Goal: Book appointment/travel/reservation

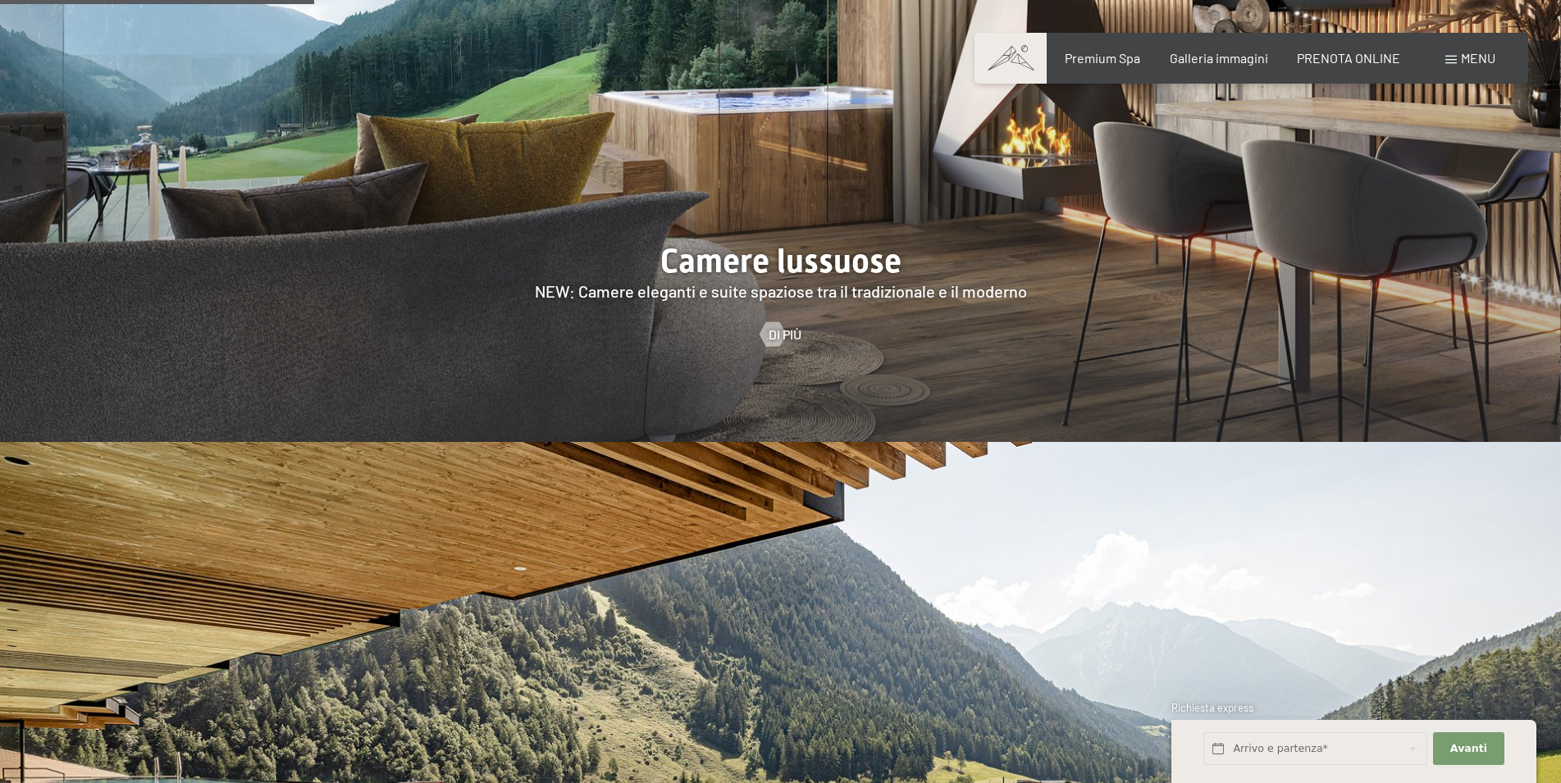
scroll to position [2510, 0]
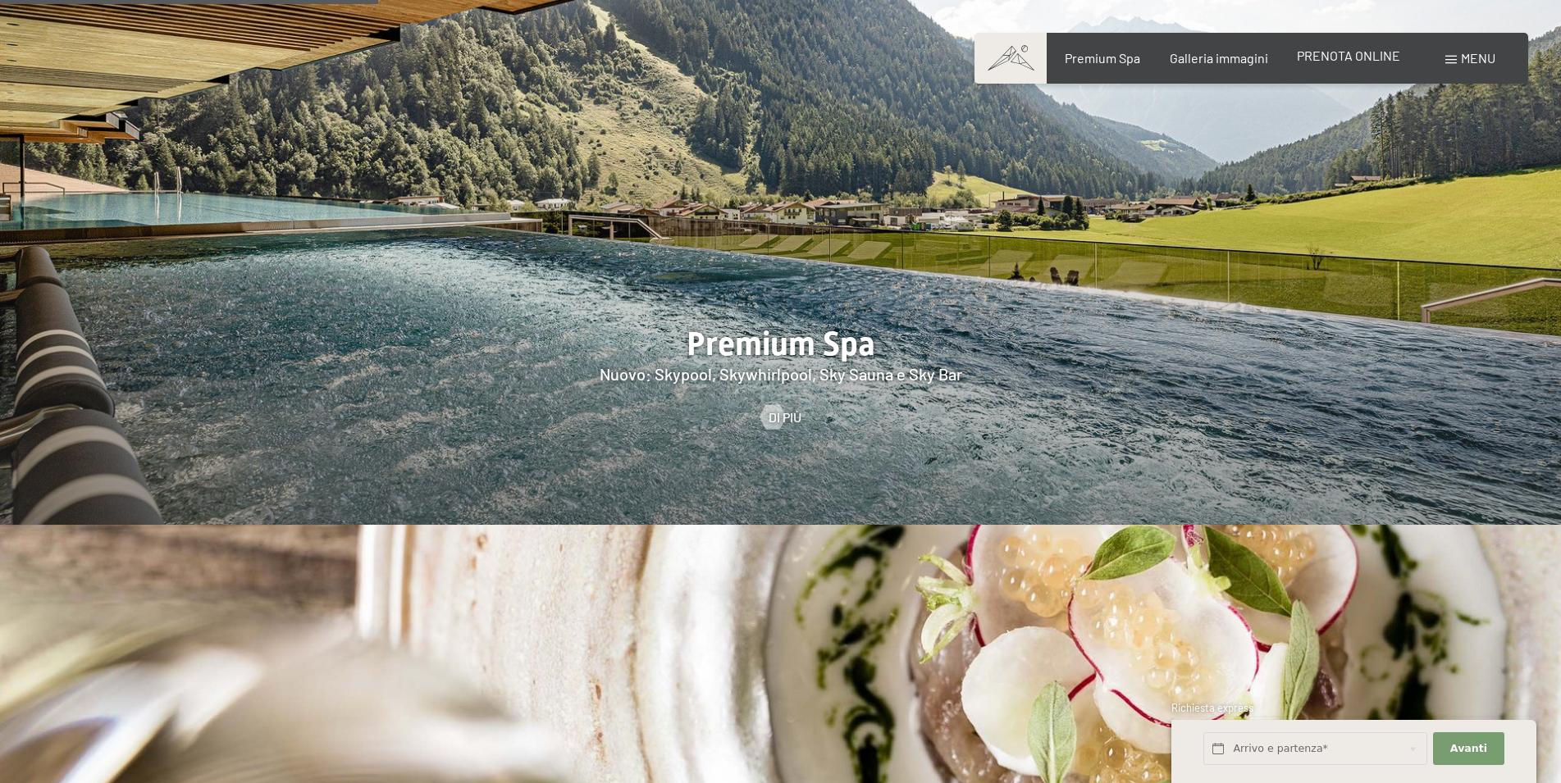
click at [1330, 59] on span "PRENOTA ONLINE" at bounding box center [1348, 56] width 103 height 16
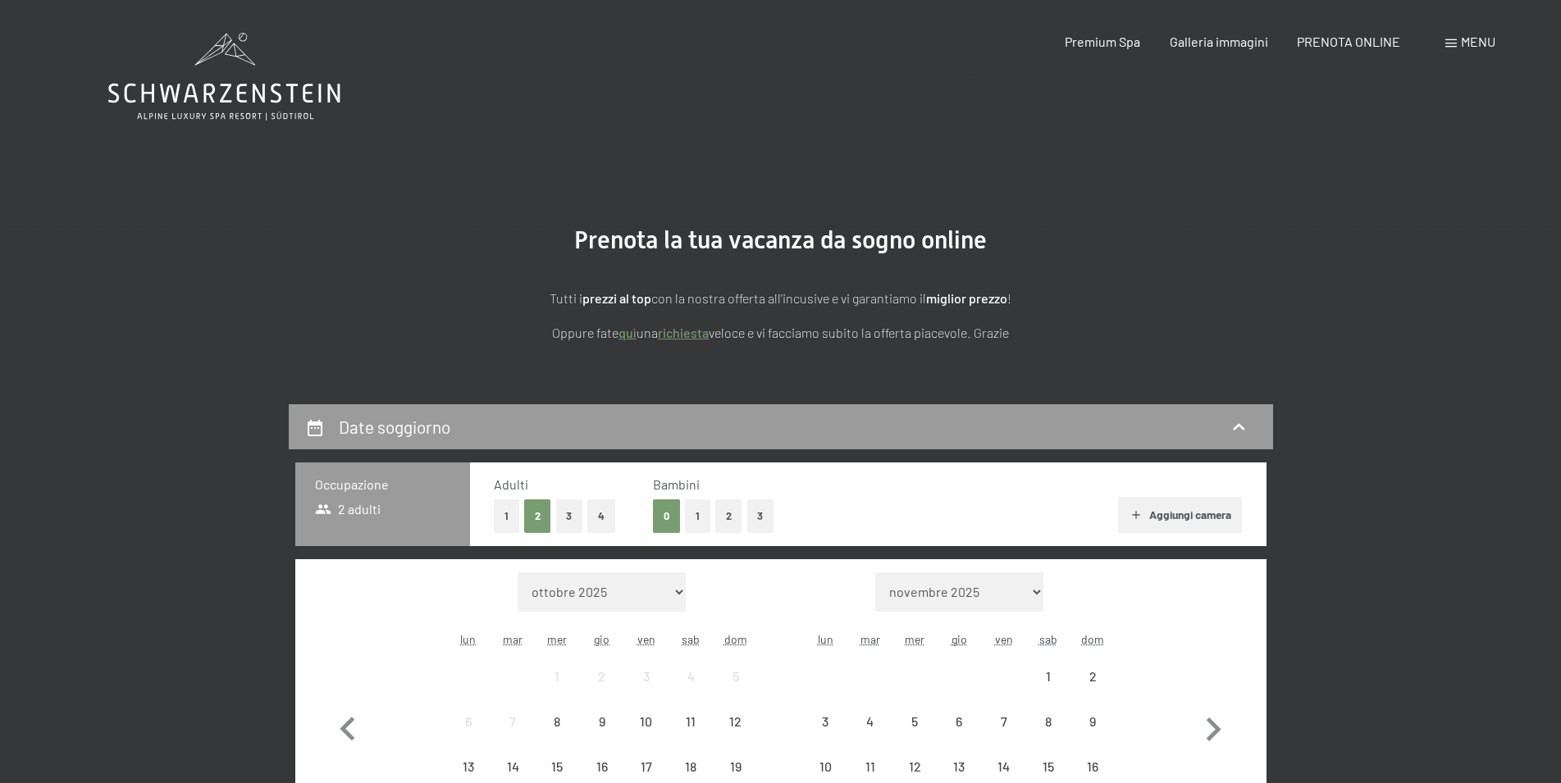
click at [682, 339] on link "richiesta" at bounding box center [683, 333] width 51 height 16
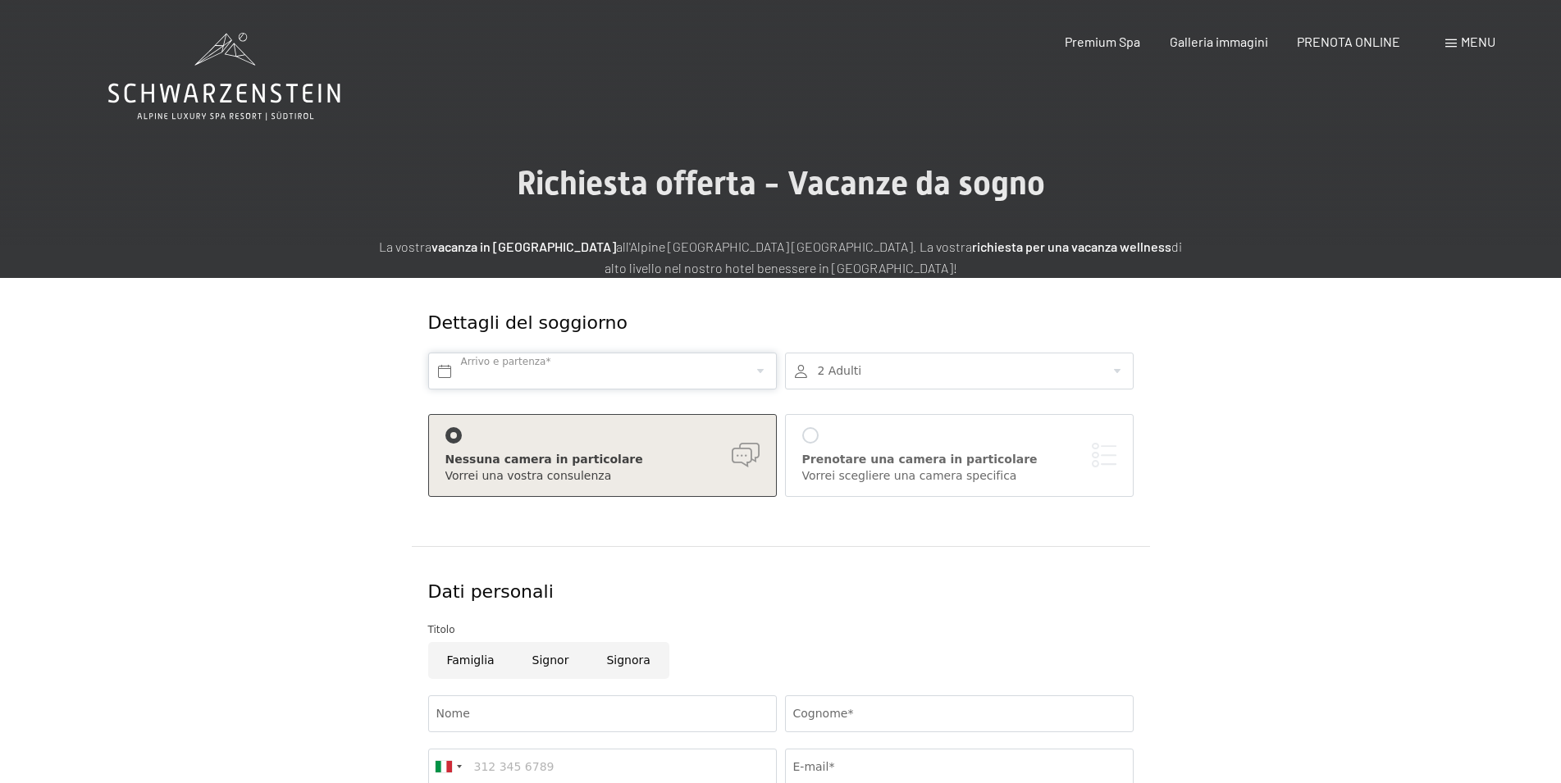
click at [503, 375] on input "text" at bounding box center [602, 371] width 349 height 37
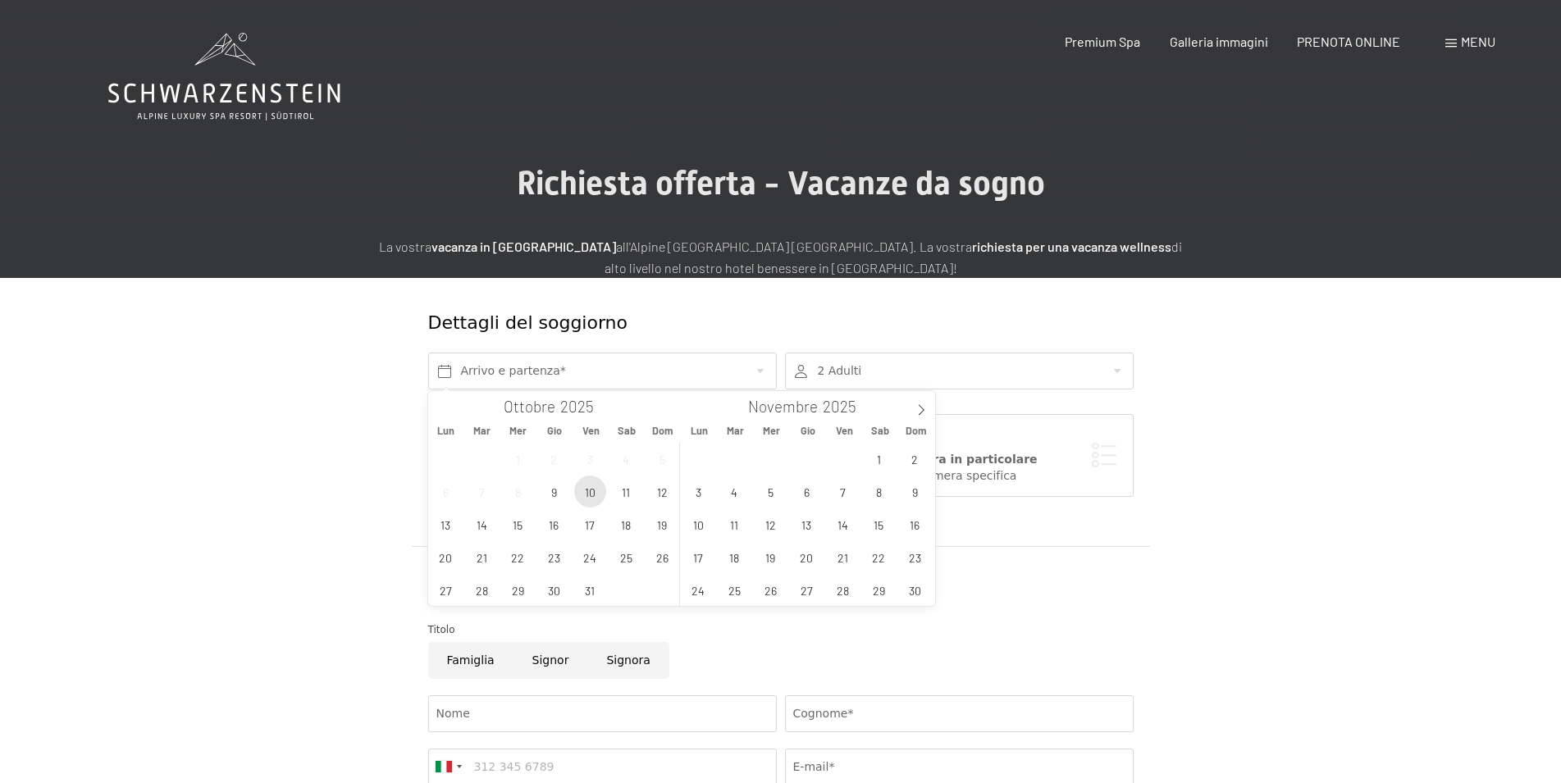
click at [590, 498] on span "10" at bounding box center [590, 492] width 32 height 32
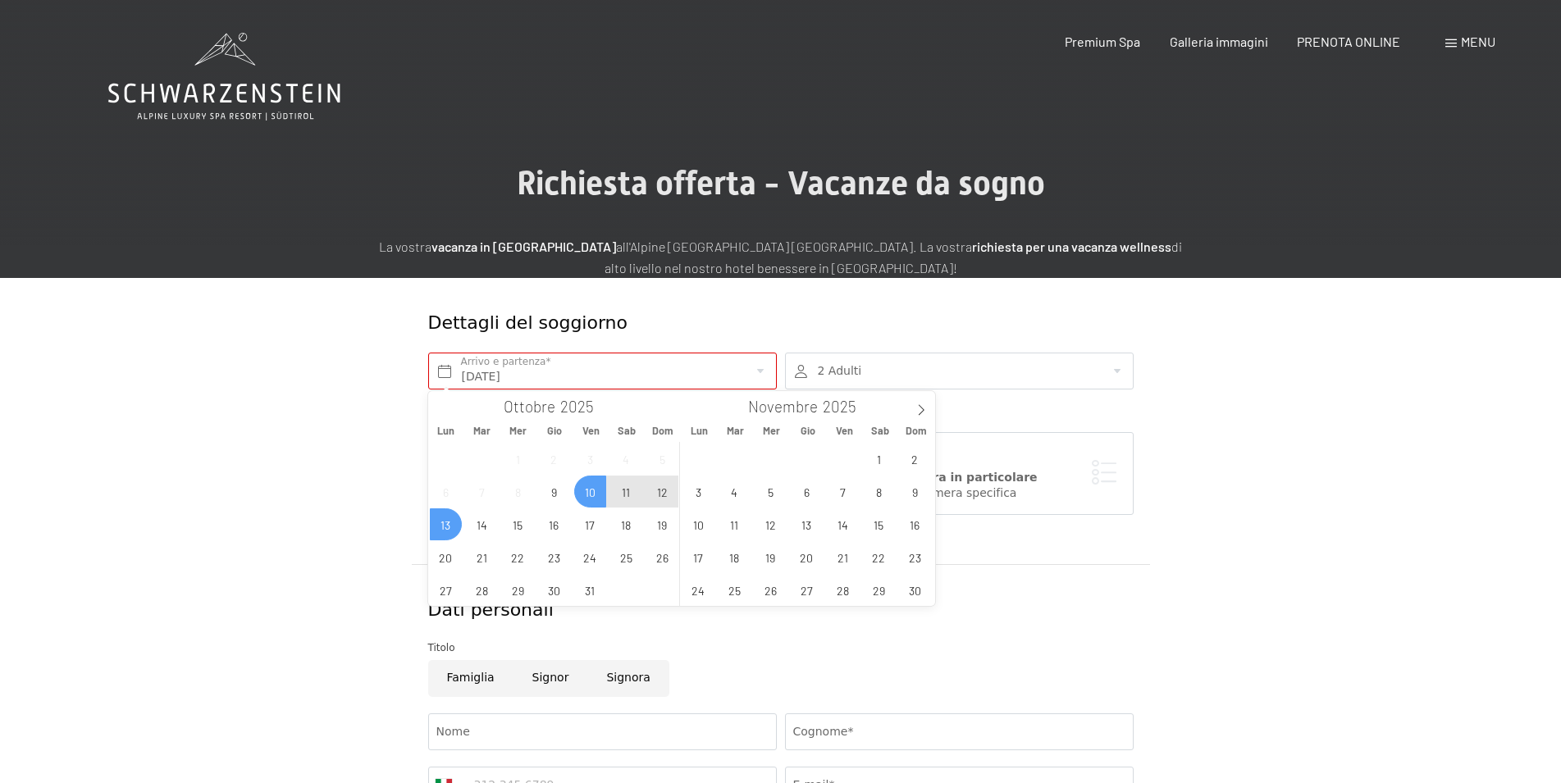
click at [458, 527] on span "13" at bounding box center [446, 525] width 32 height 32
type input "Ven. 10/10/2025 - Lun. 13/10/2025"
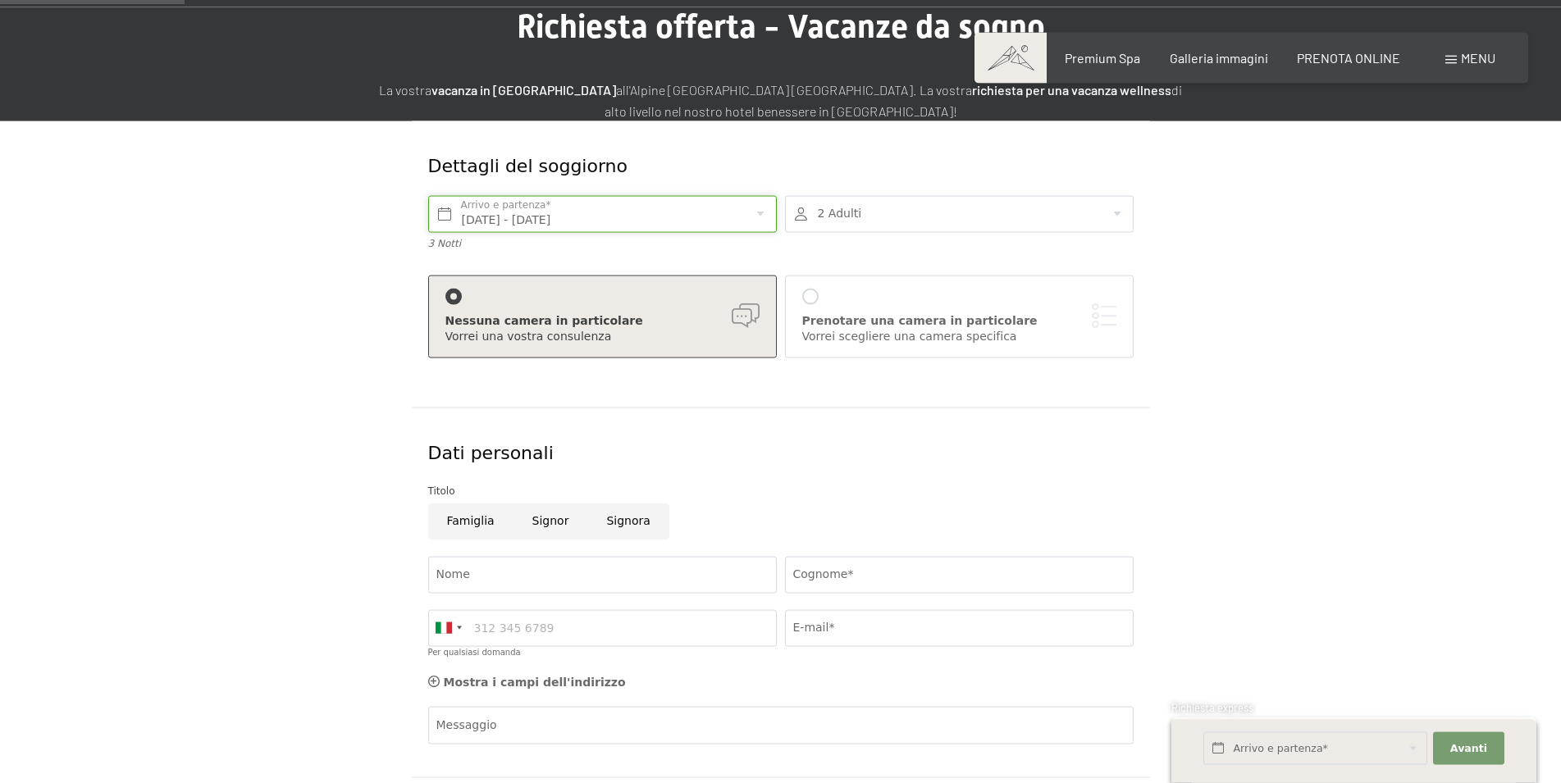
scroll to position [167, 0]
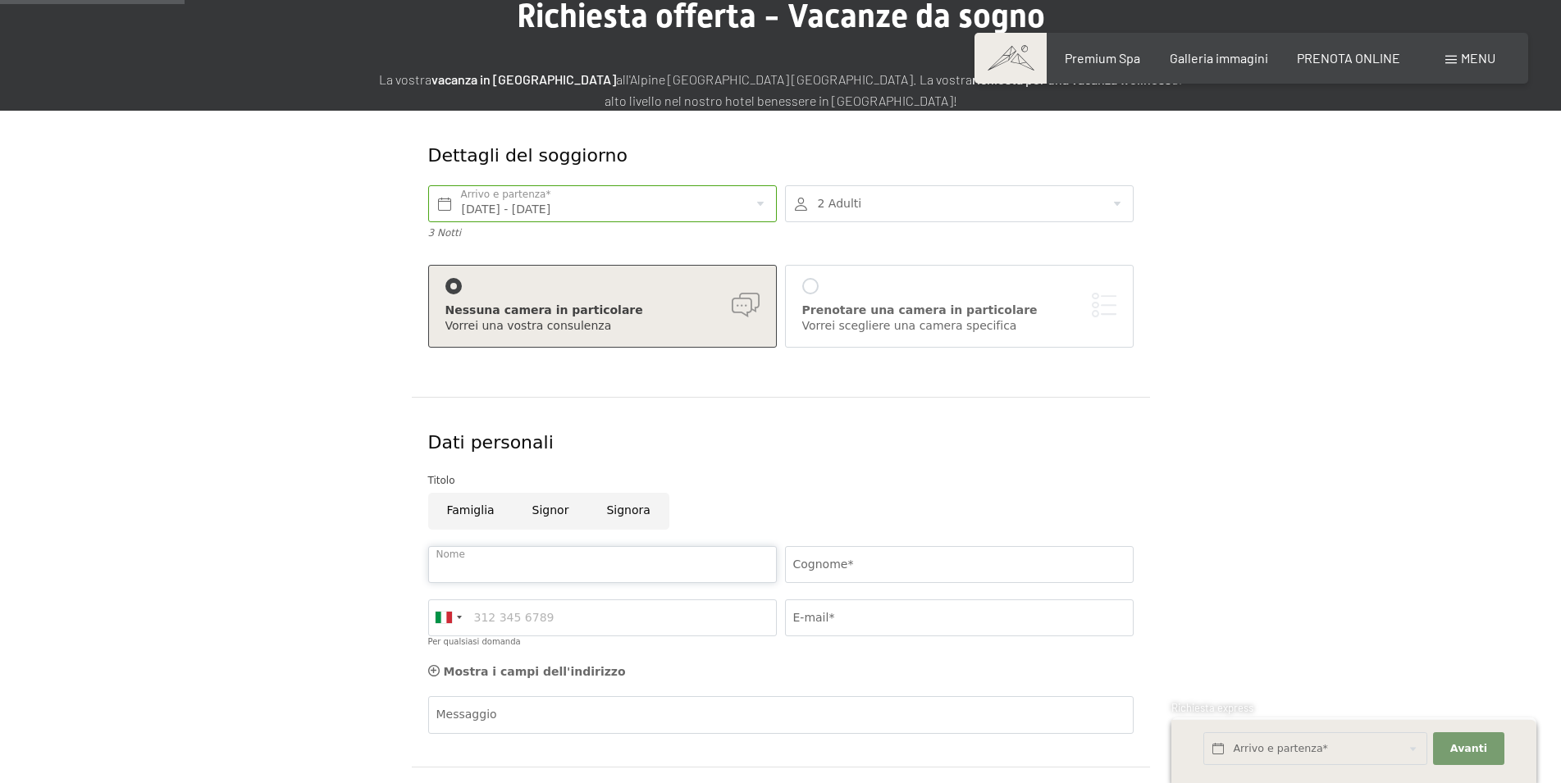
click at [482, 557] on input "Nome" at bounding box center [602, 564] width 349 height 37
click at [532, 509] on input "Signor" at bounding box center [551, 511] width 75 height 37
radio input "true"
click at [486, 573] on input "Nome" at bounding box center [602, 564] width 349 height 37
type input "cristiano"
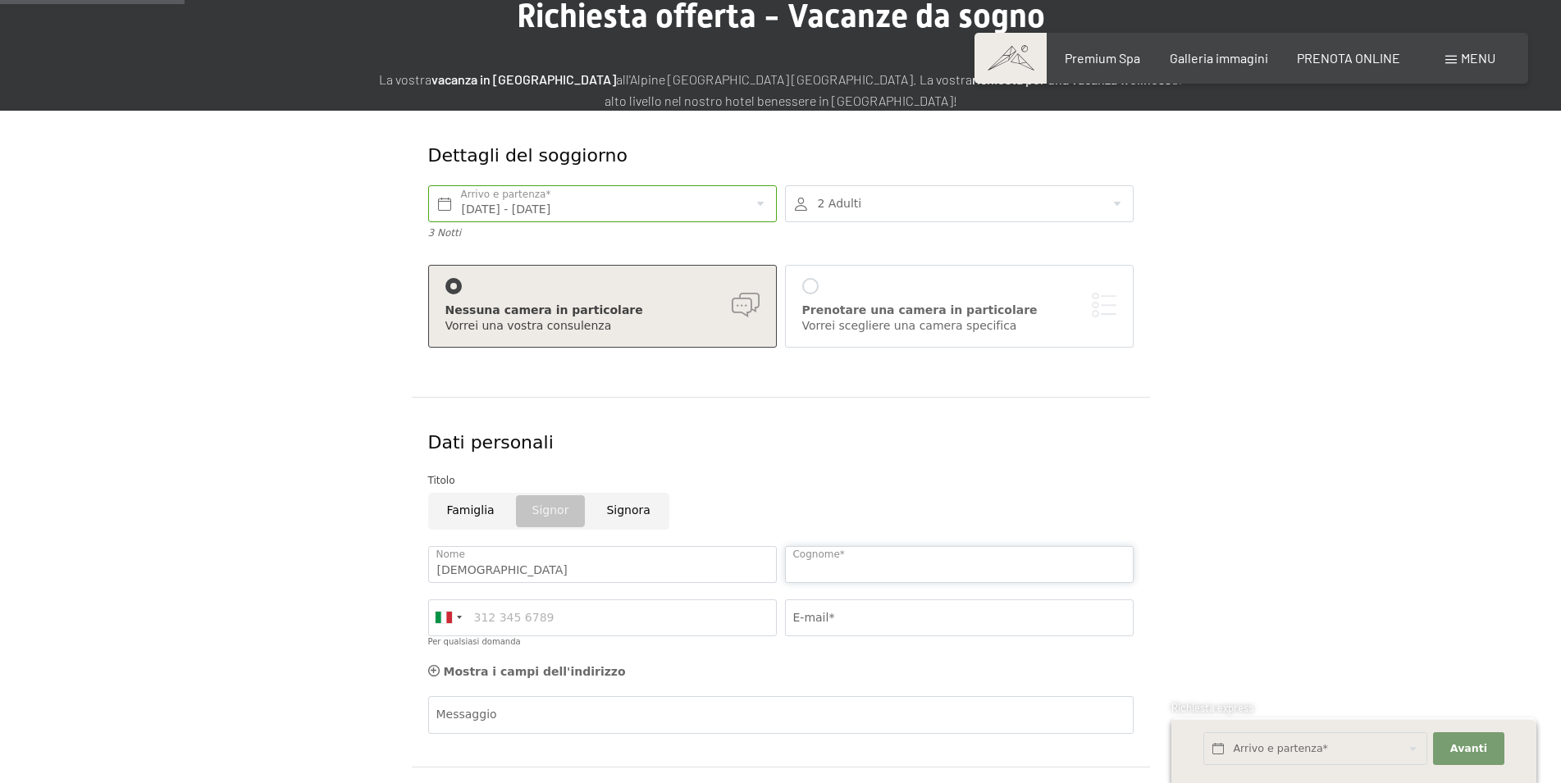
click at [884, 562] on input "Cognome*" at bounding box center [959, 564] width 349 height 37
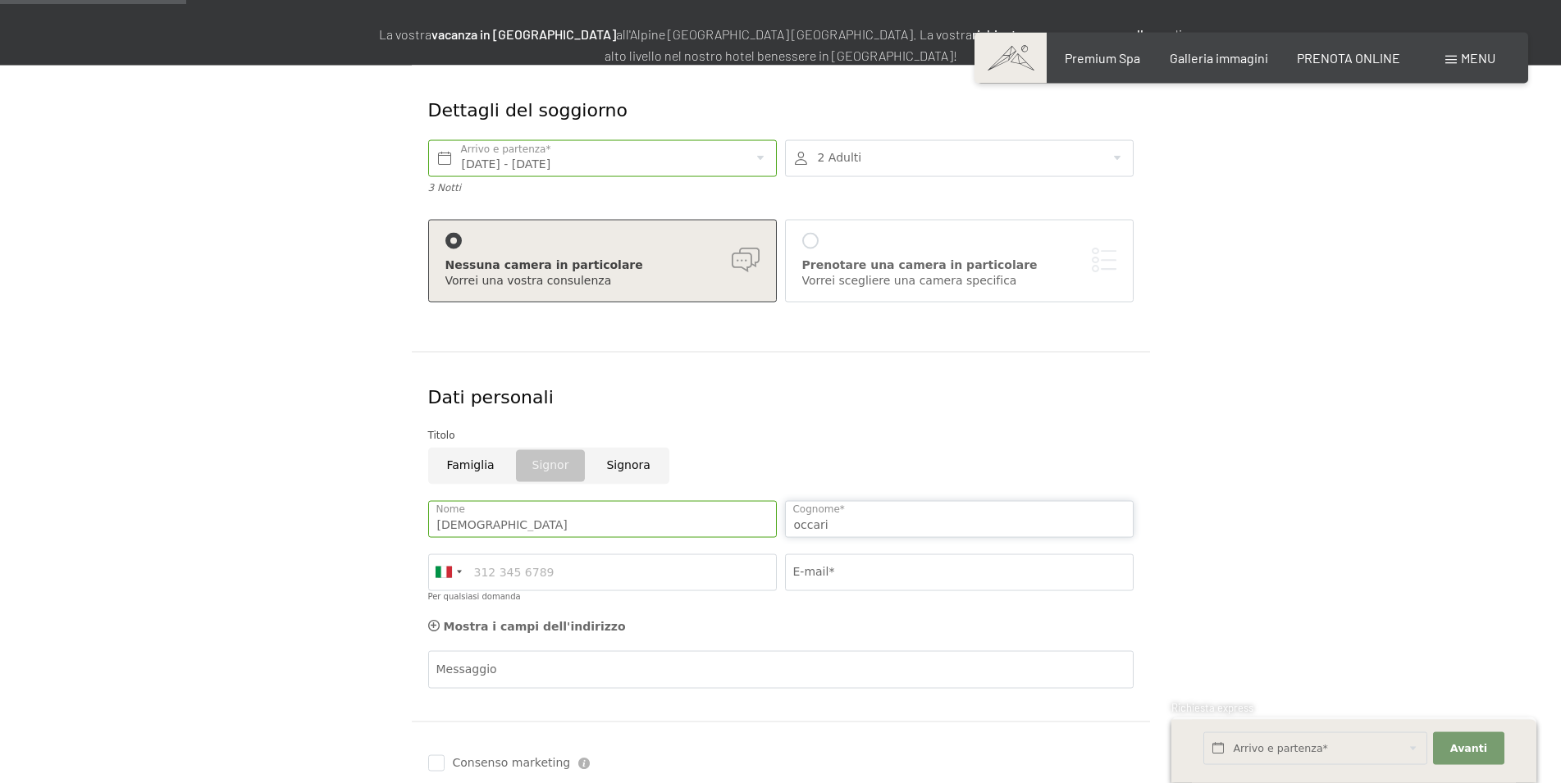
scroll to position [251, 0]
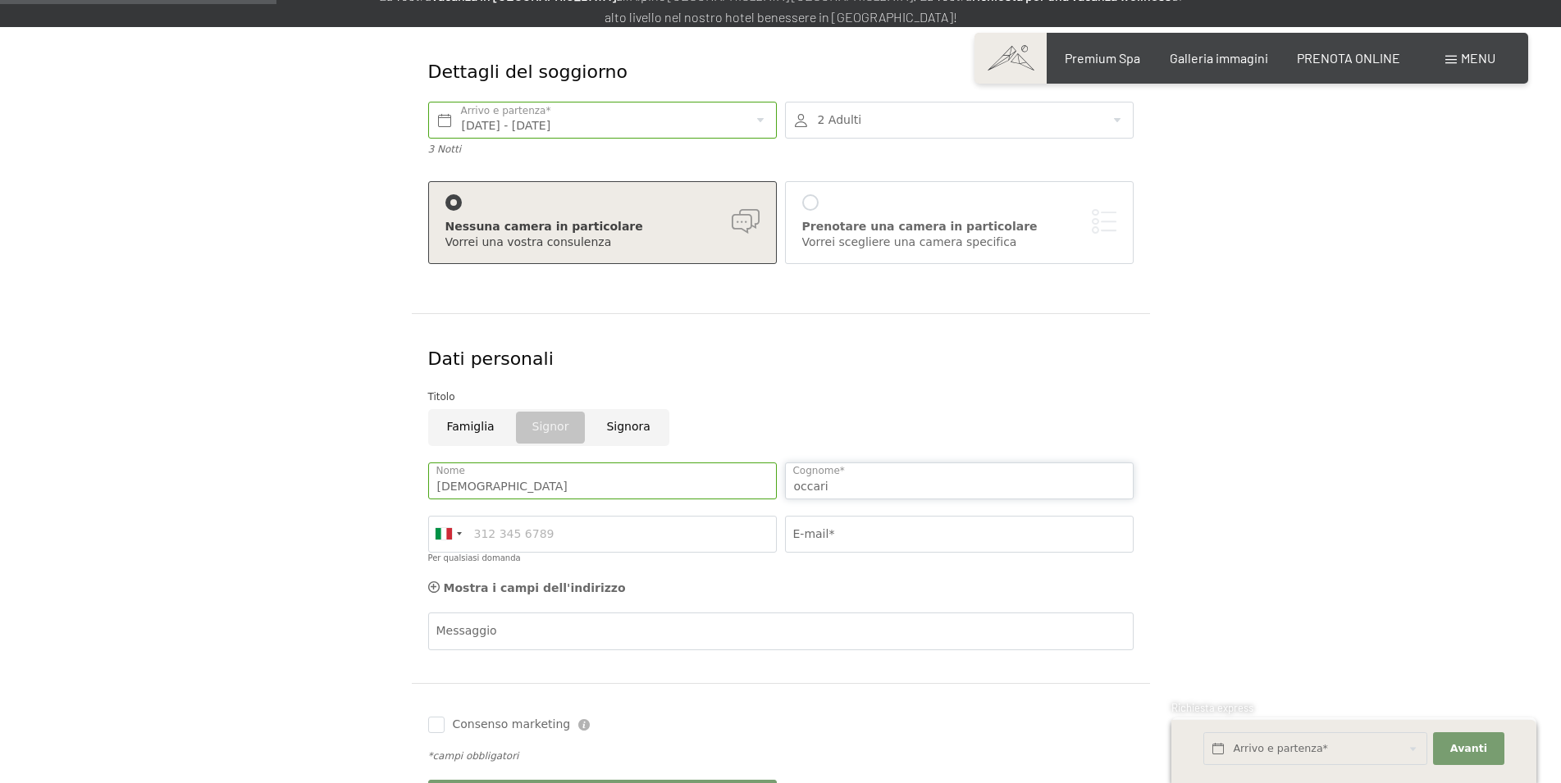
type input "occari"
click at [849, 532] on input "E-mail*" at bounding box center [959, 534] width 349 height 37
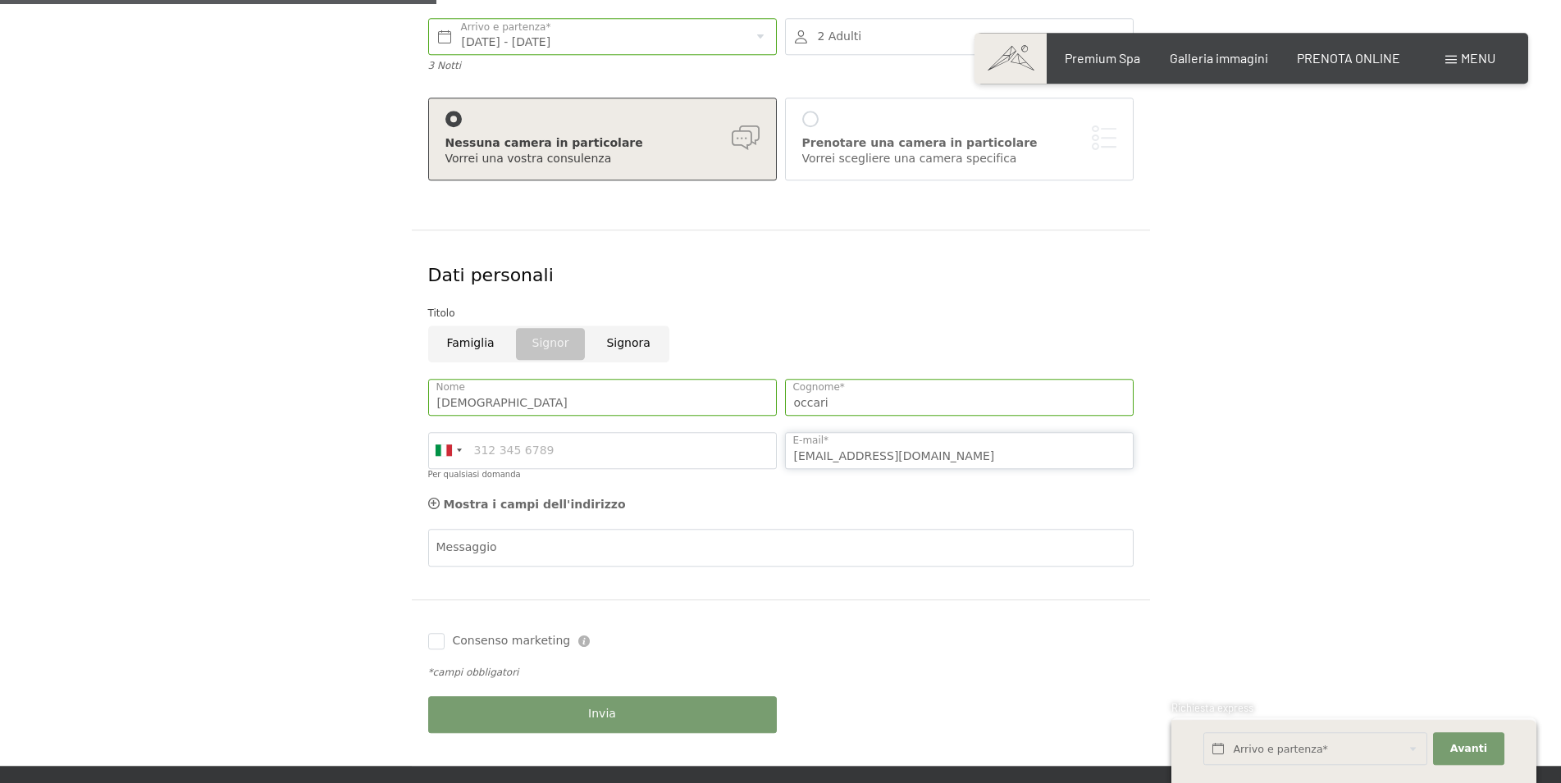
scroll to position [418, 0]
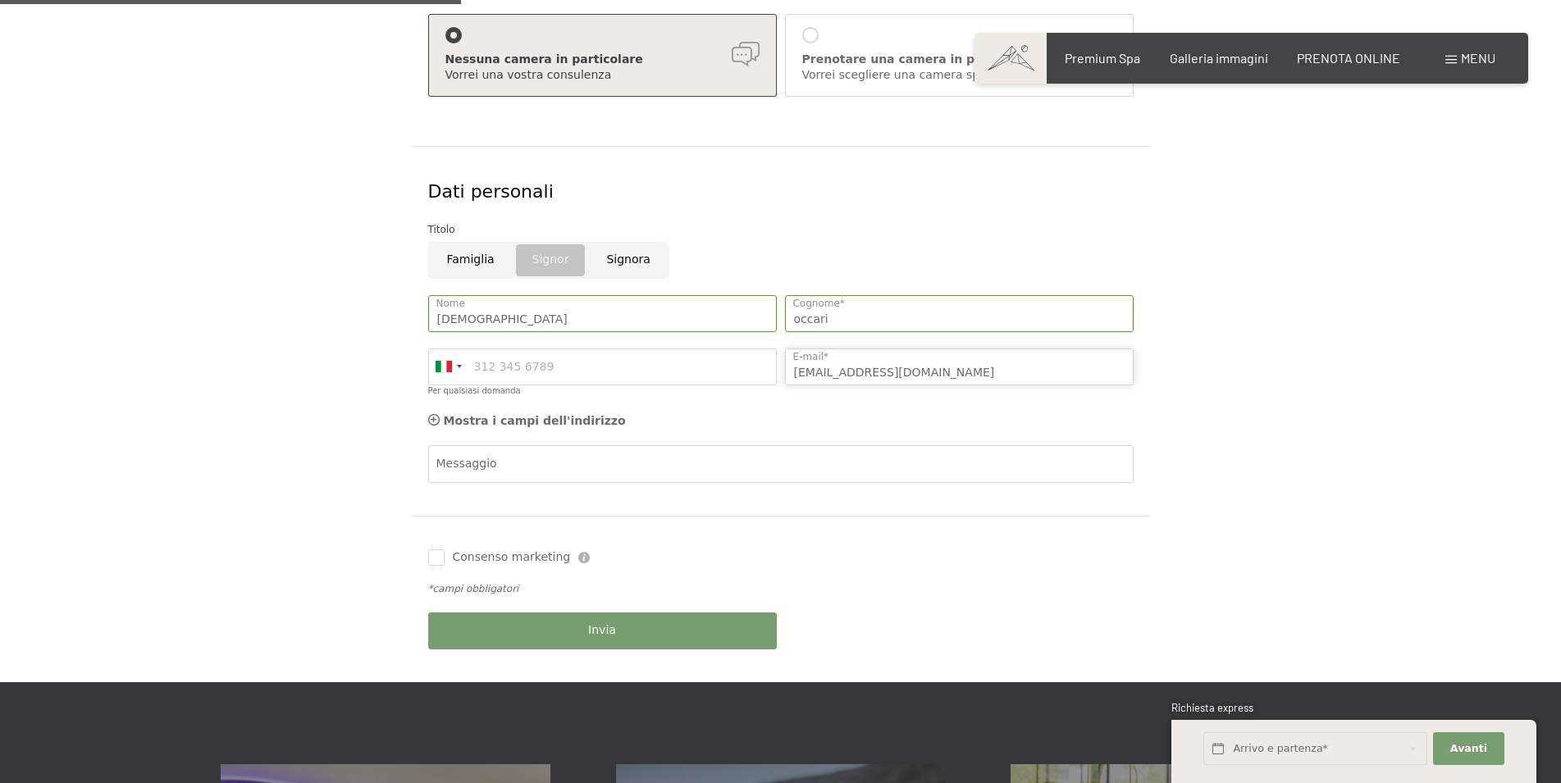
type input "daltano@libero.it"
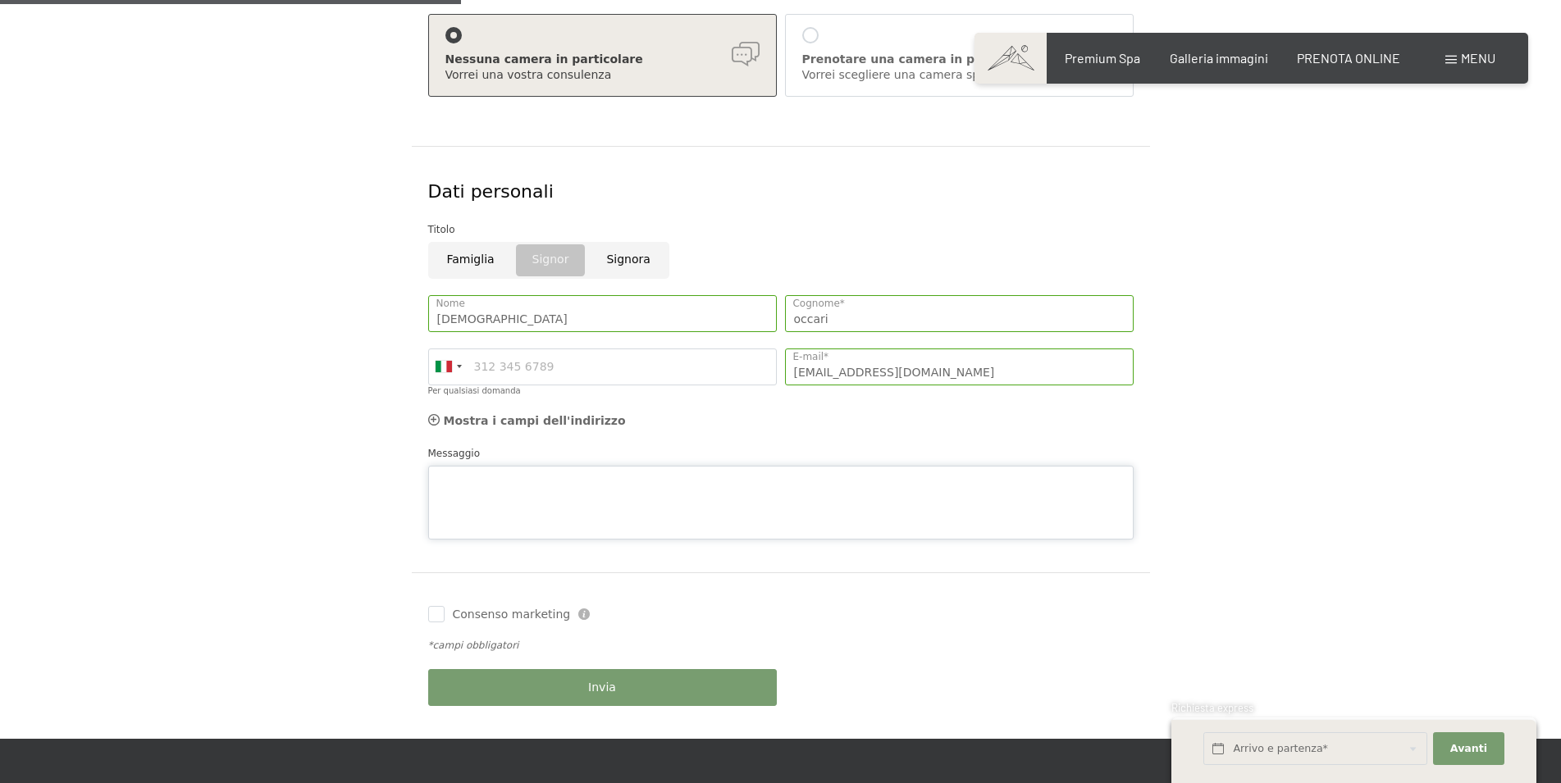
click at [489, 466] on textarea "Messaggio" at bounding box center [781, 503] width 706 height 74
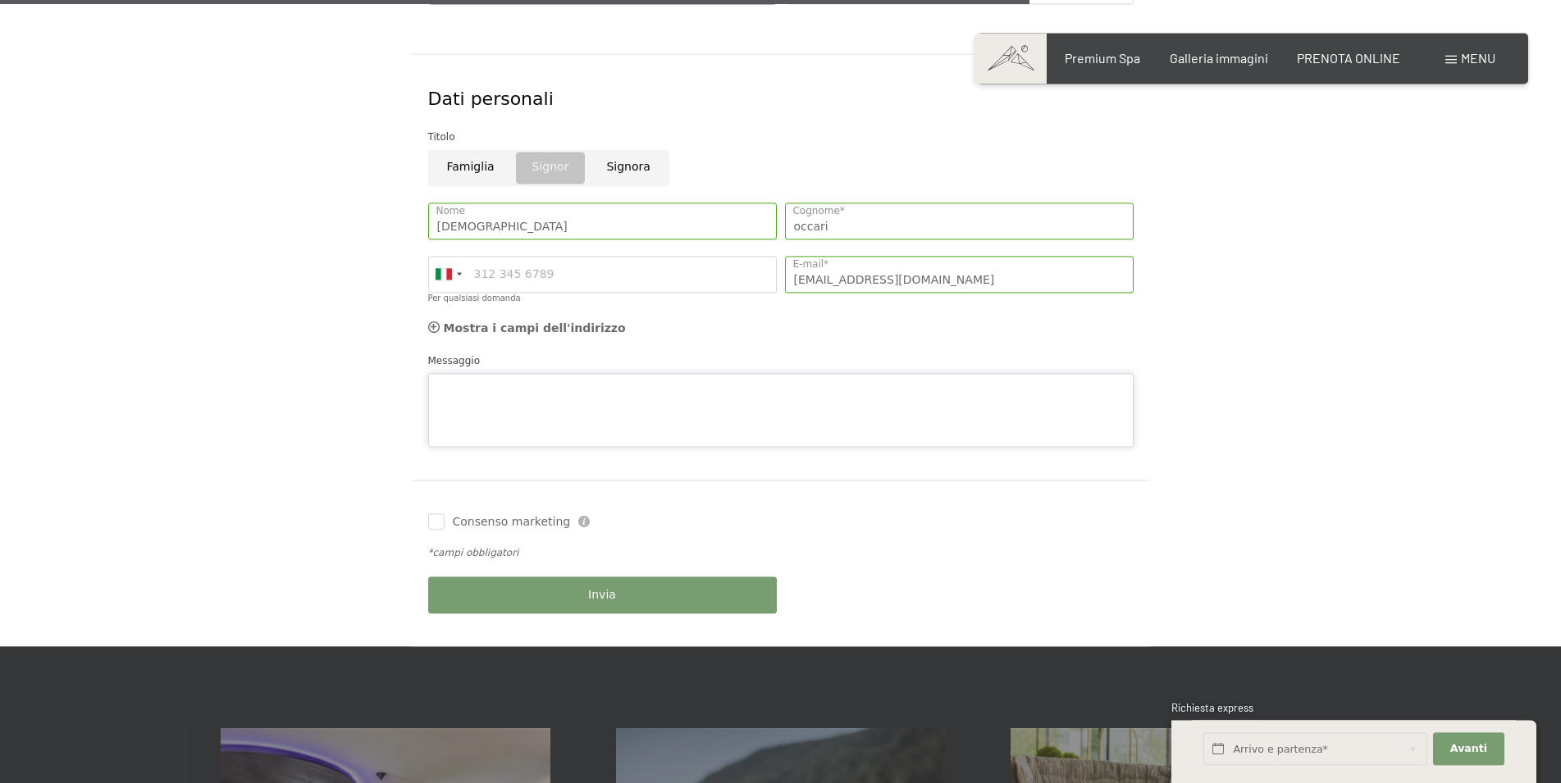
scroll to position [502, 0]
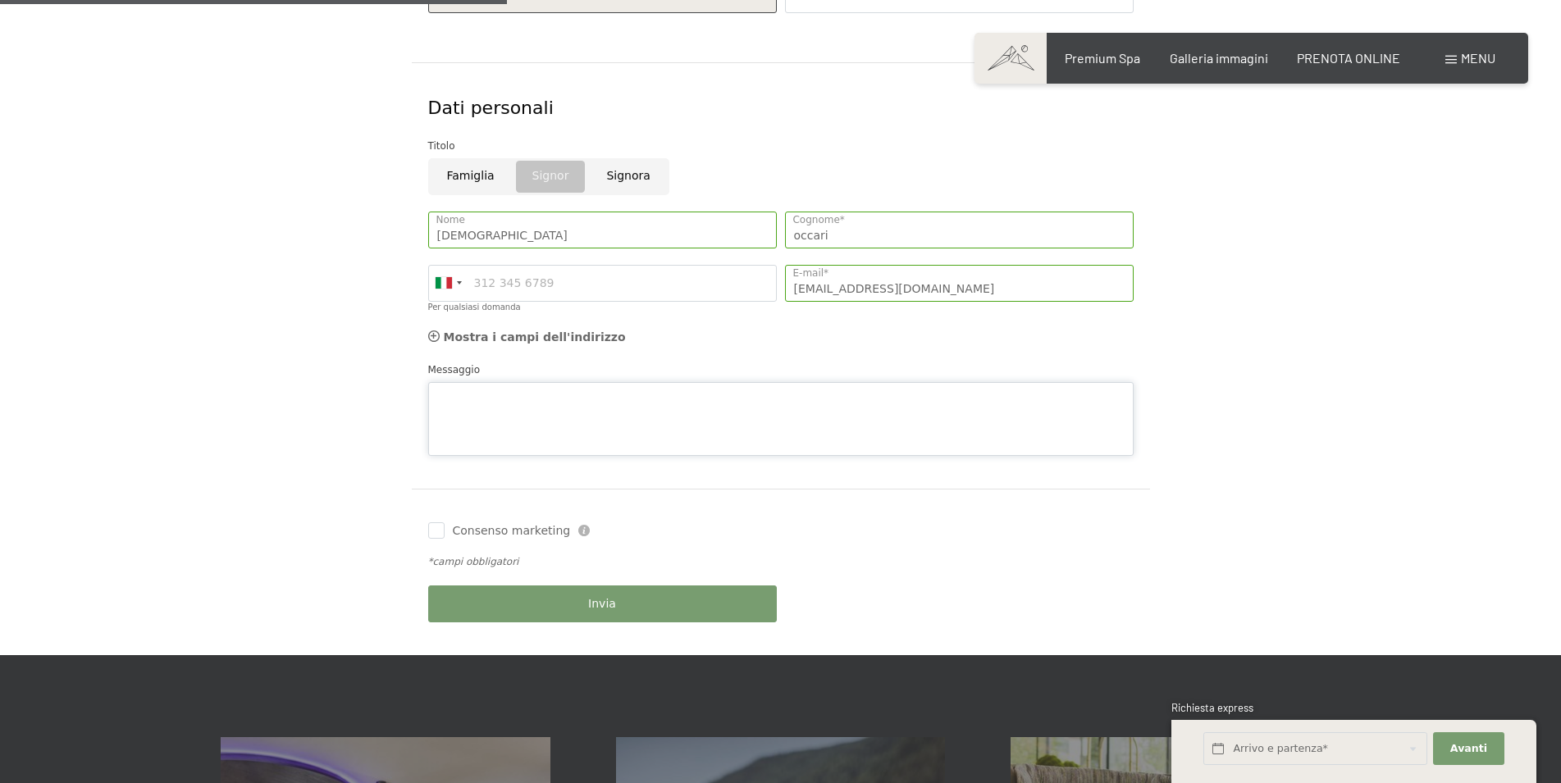
click at [491, 413] on textarea "Messaggio" at bounding box center [781, 419] width 706 height 74
click at [689, 409] on textarea "buongiorno cortesemente richiedo un'offerta per trattamento pensione 3/4" at bounding box center [781, 419] width 706 height 74
click at [769, 408] on textarea "buongiorno cortesemente richiedo un'offerta per trattamento mezza pensione 3/4" at bounding box center [781, 419] width 706 height 74
click at [828, 410] on textarea "buongiorno cortesemente richiedo un'offerta per trattamento mezza pensione o 3/4" at bounding box center [781, 419] width 706 height 74
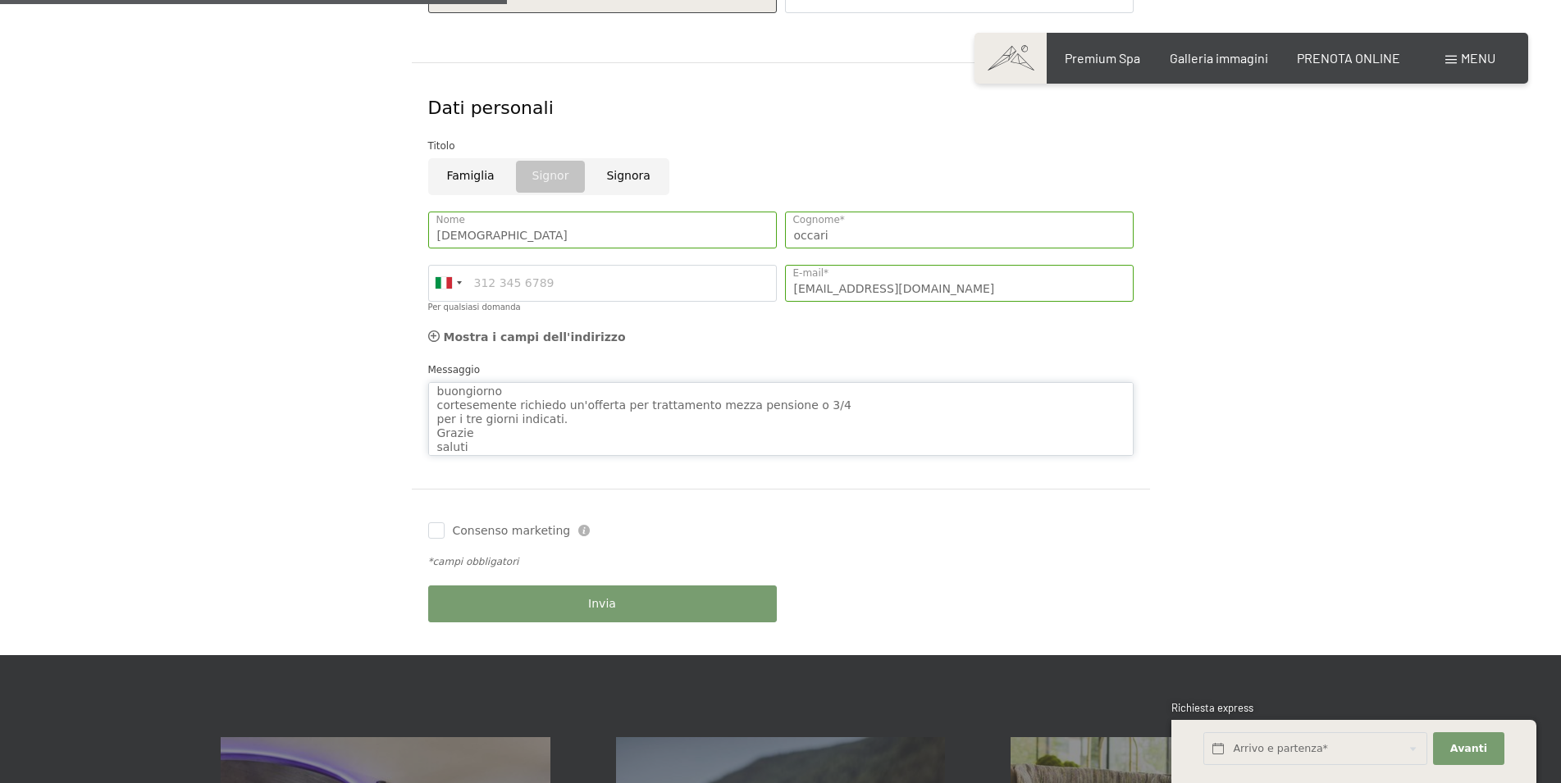
type textarea "buongiorno cortesemente richiedo un'offerta per trattamento mezza pensione o 3/…"
click at [660, 601] on div "Invia" at bounding box center [602, 604] width 357 height 53
click at [440, 534] on input "Consenso marketing" at bounding box center [436, 531] width 16 height 16
click at [443, 535] on input "Consenso marketing" at bounding box center [436, 531] width 16 height 16
checkbox input "false"
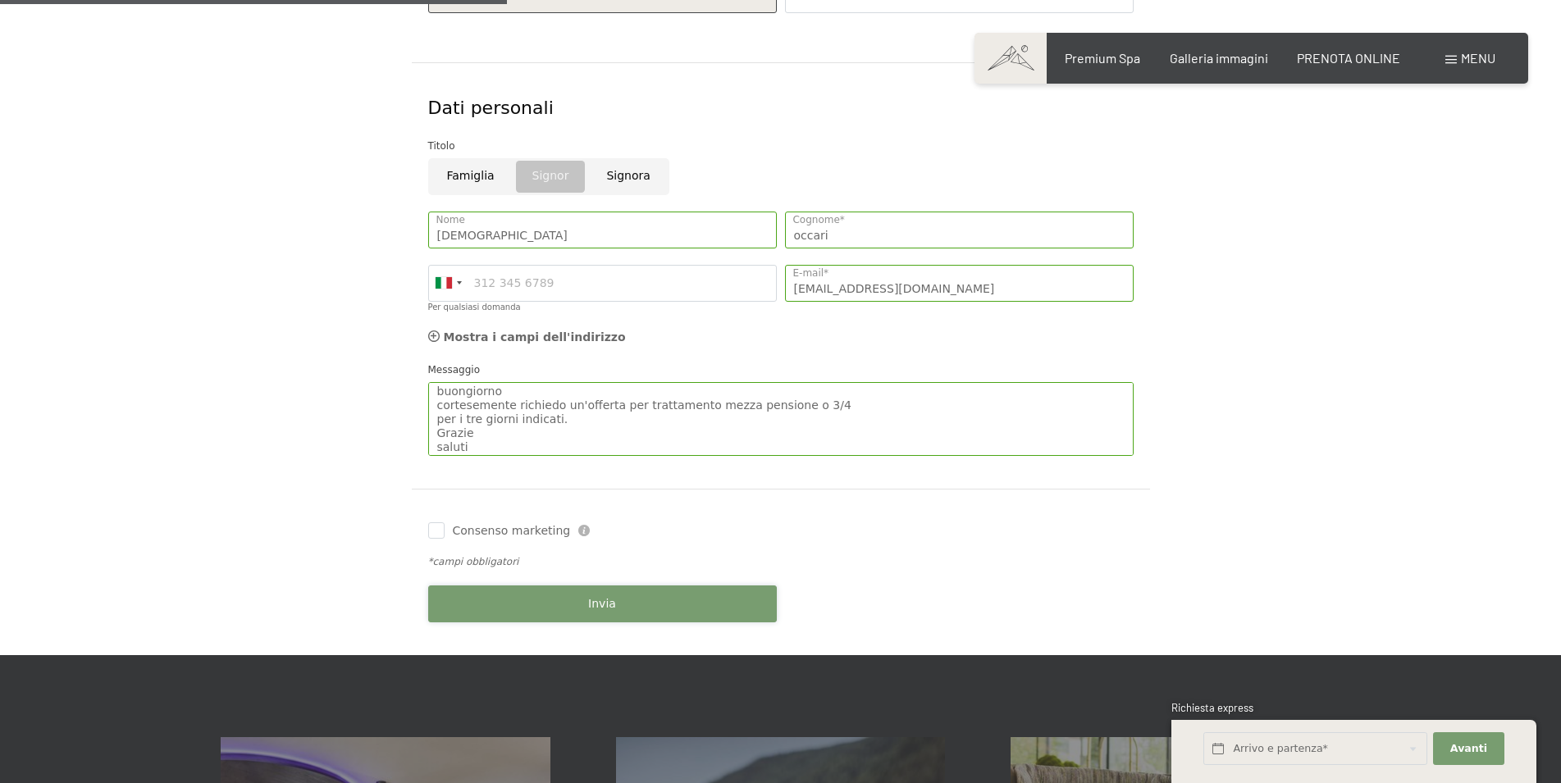
click at [522, 606] on button "Invia" at bounding box center [602, 604] width 349 height 37
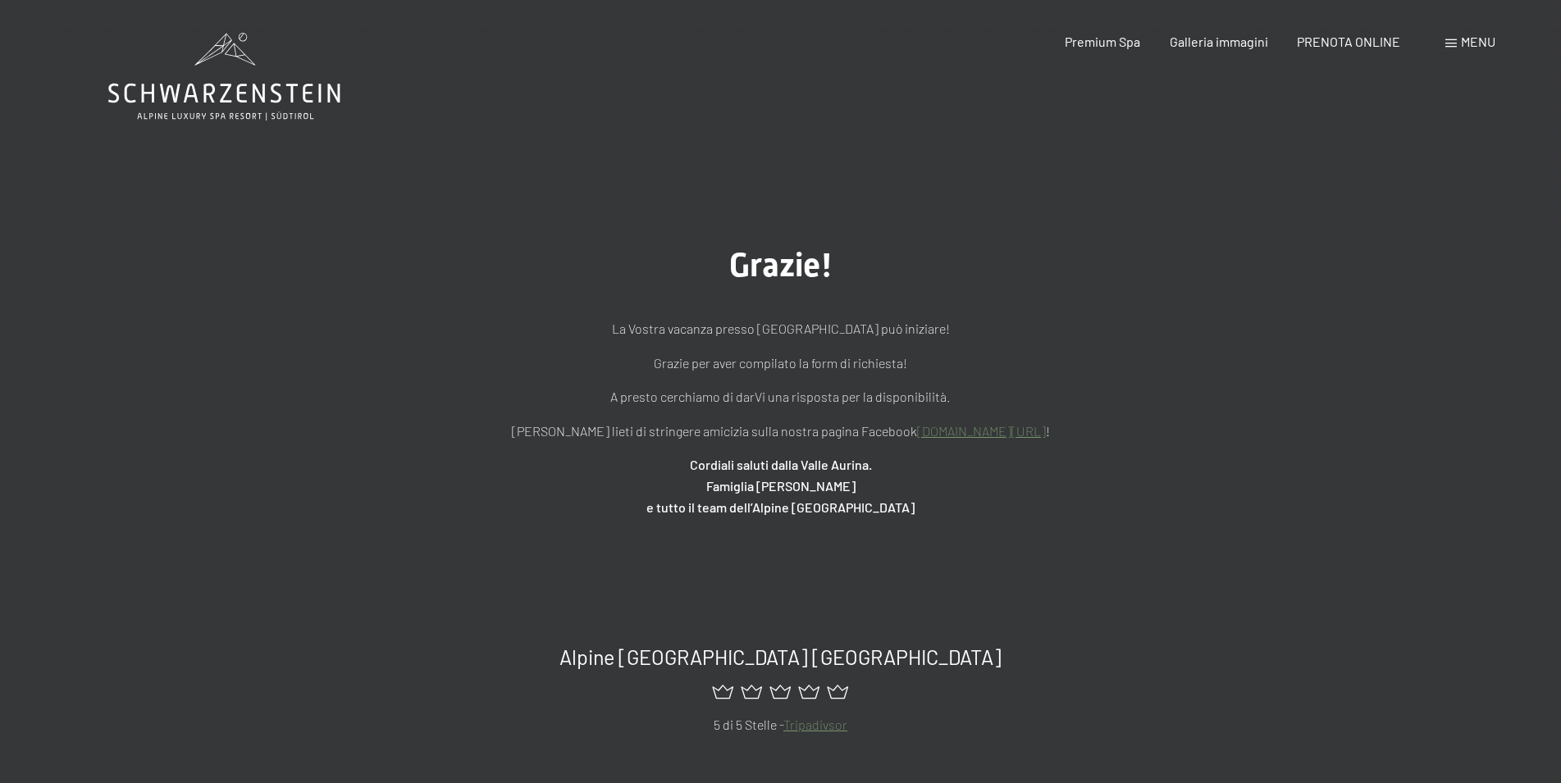
click at [240, 107] on icon at bounding box center [224, 77] width 232 height 88
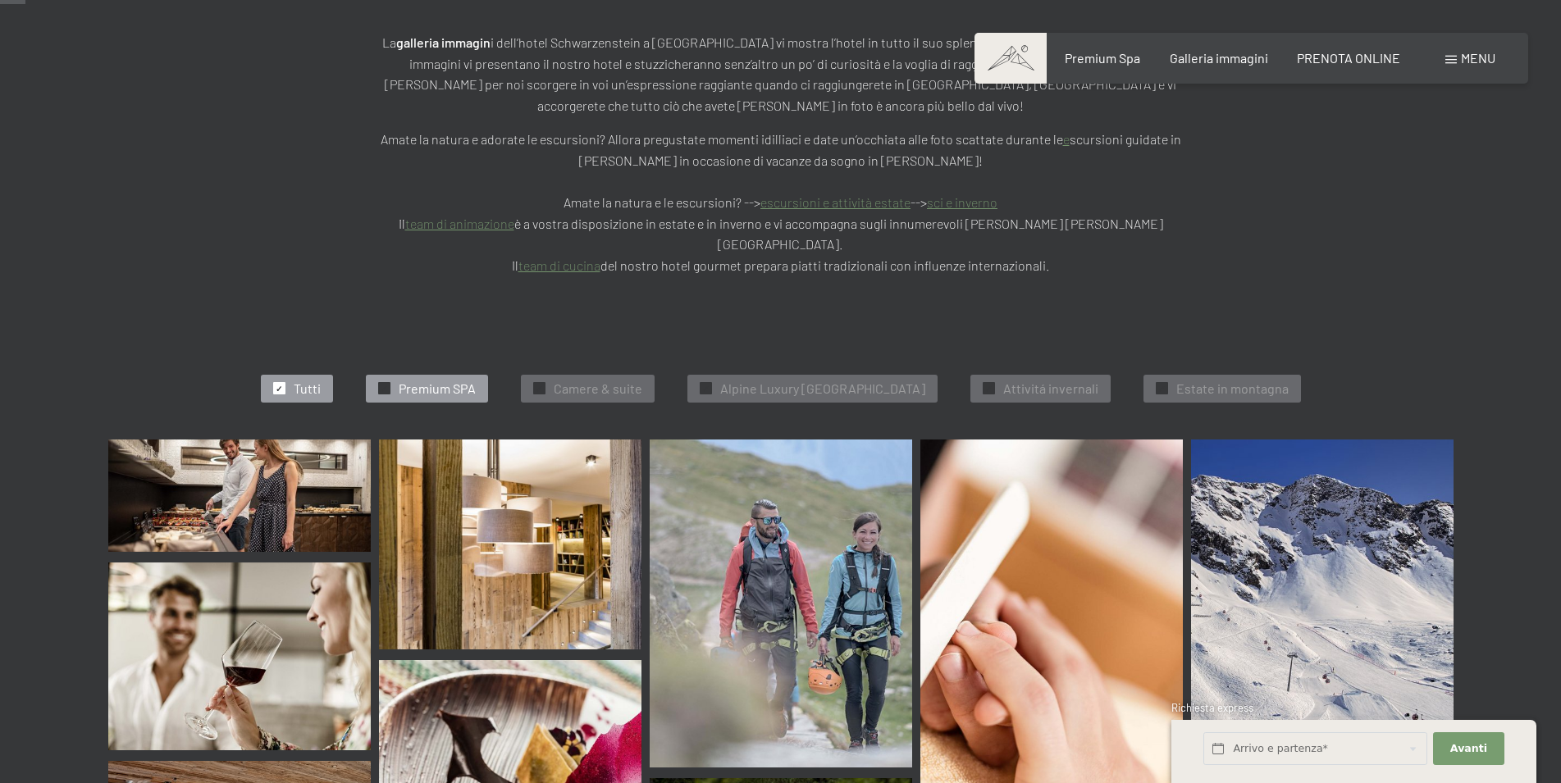
scroll to position [335, 0]
click at [836, 380] on span "Alpine Luxury [GEOGRAPHIC_DATA]" at bounding box center [822, 389] width 205 height 18
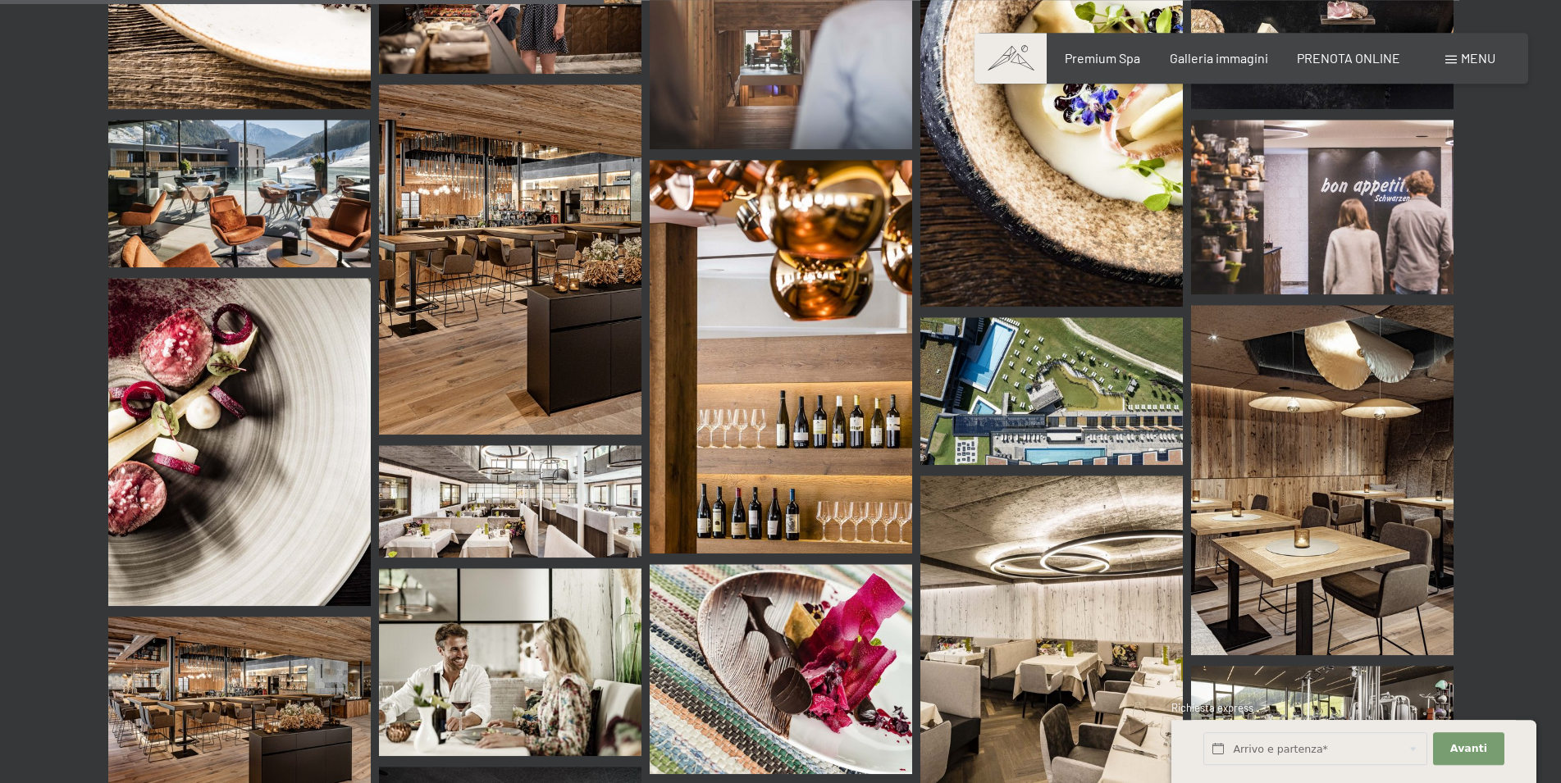
scroll to position [1418, 0]
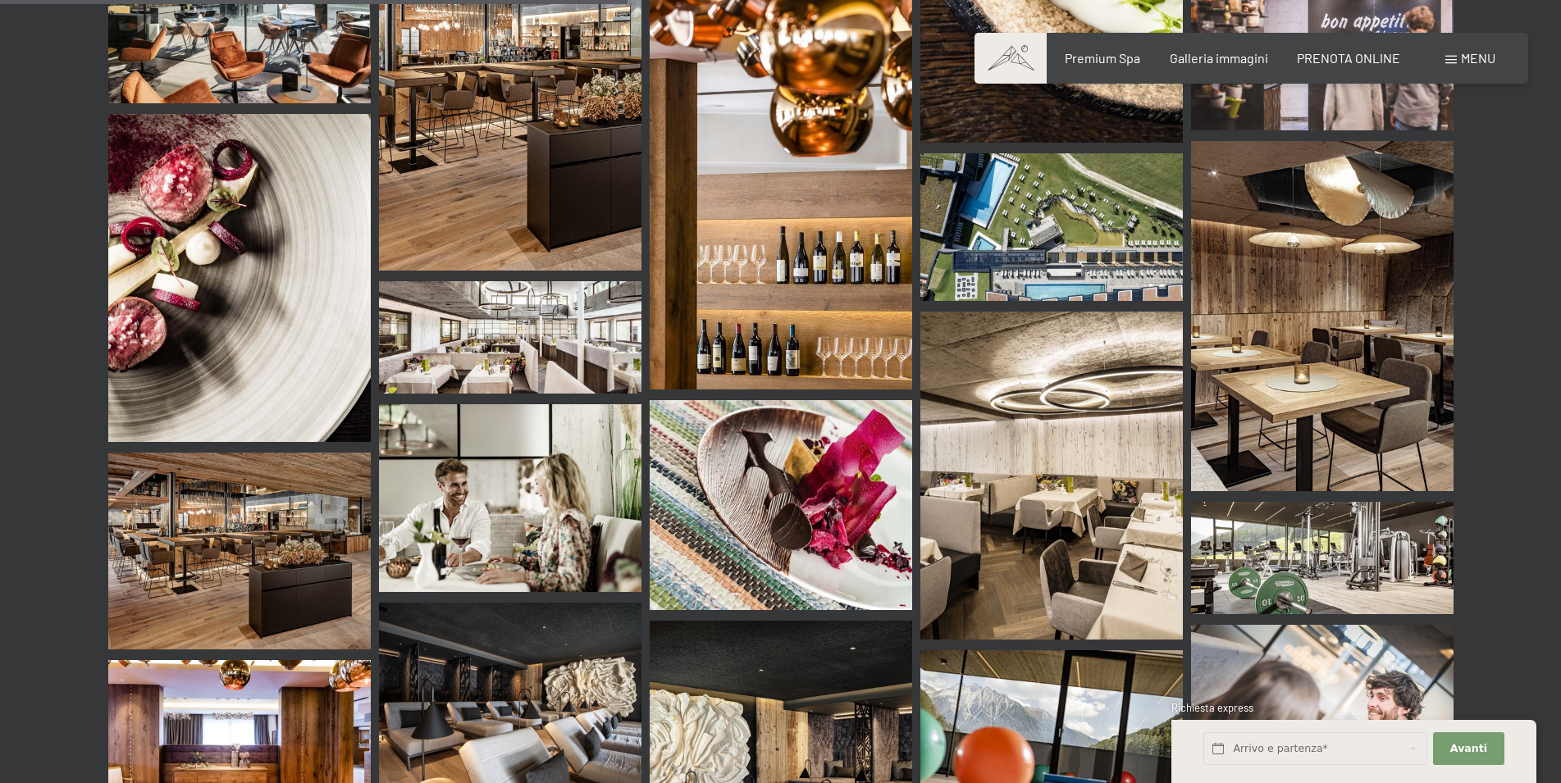
click at [998, 171] on img at bounding box center [1051, 227] width 263 height 148
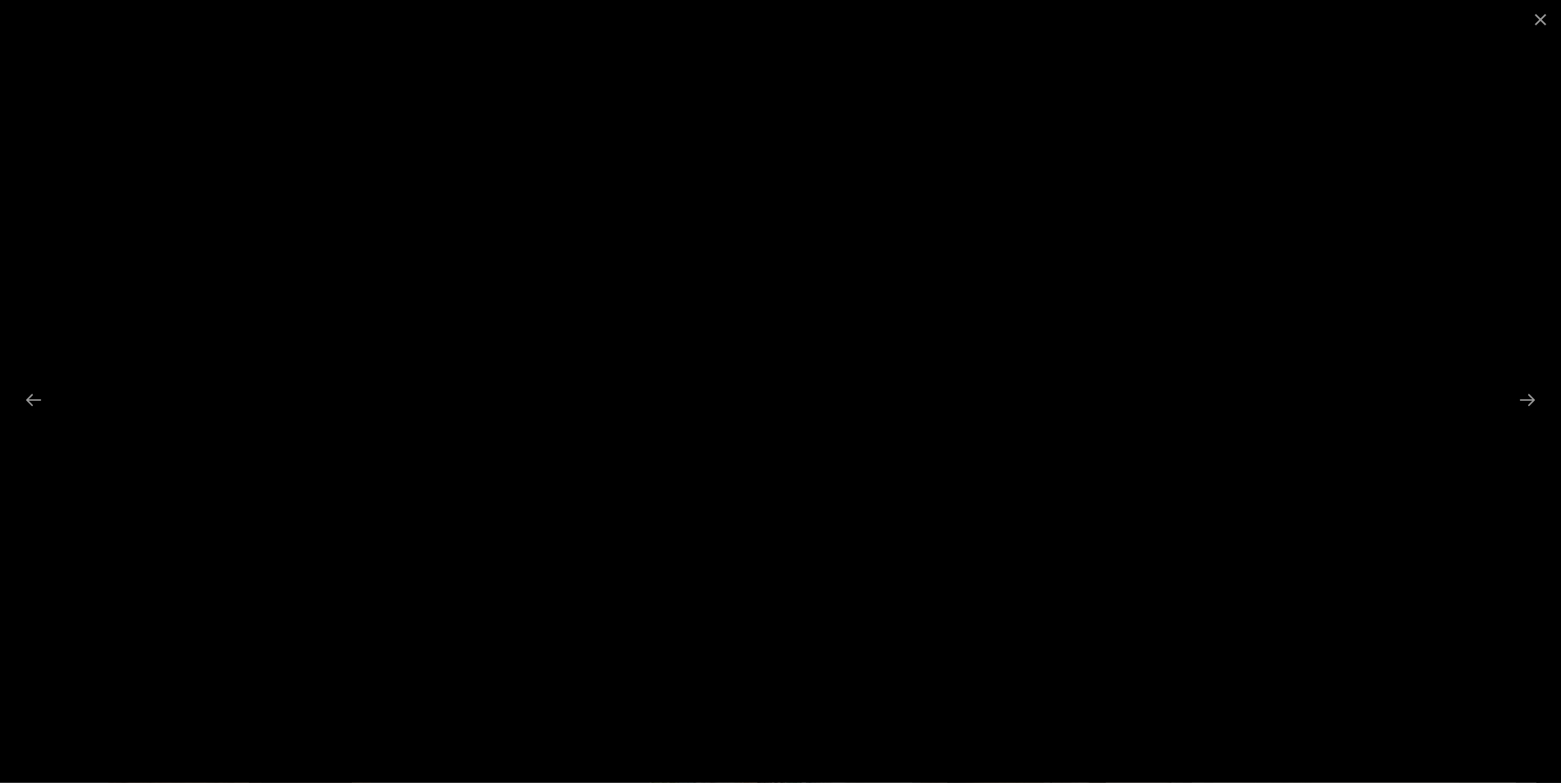
scroll to position [1167, 0]
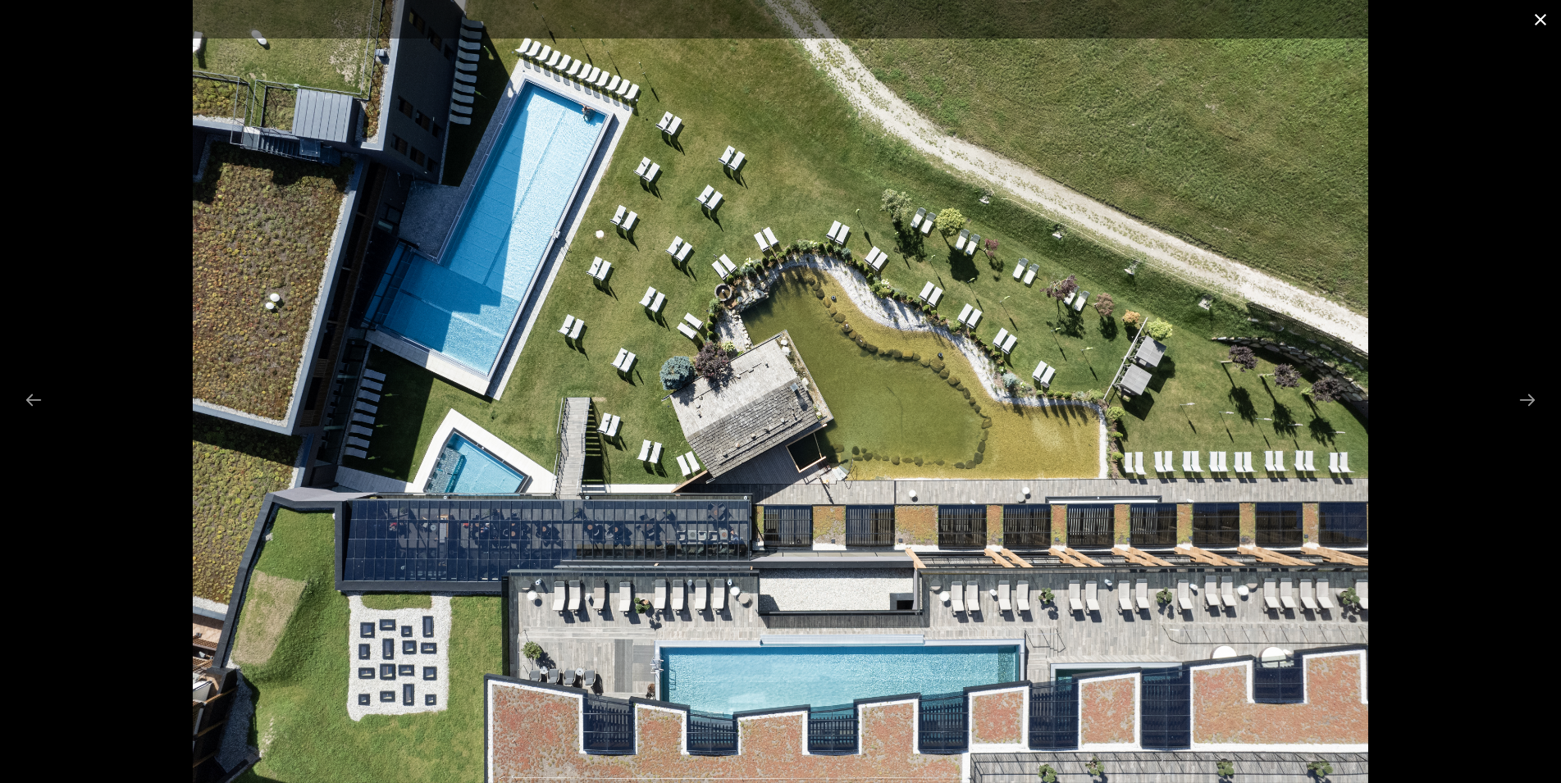
click at [1546, 21] on button "Close gallery" at bounding box center [1540, 19] width 41 height 39
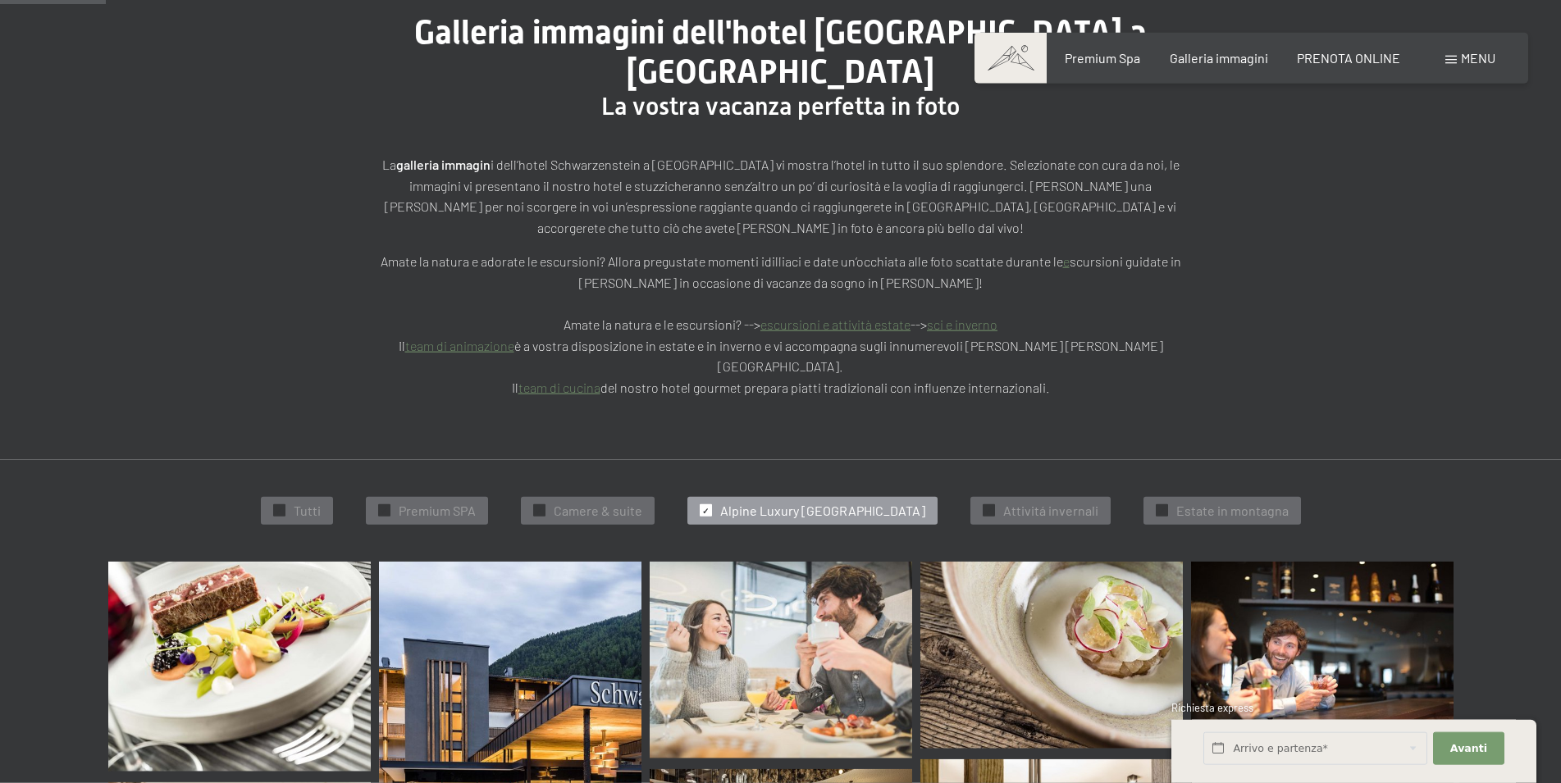
scroll to position [251, 0]
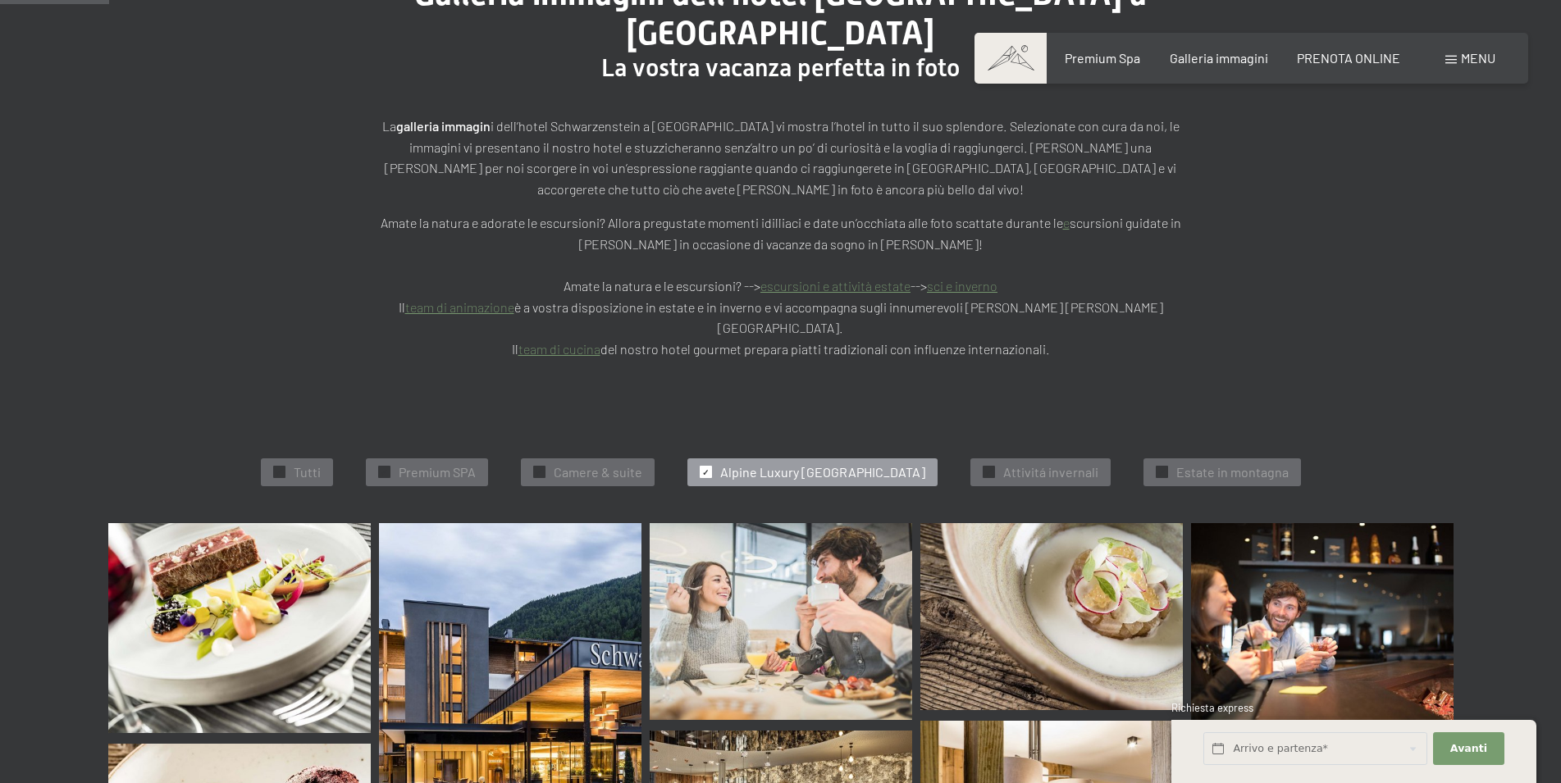
click at [702, 467] on span "✓" at bounding box center [705, 472] width 7 height 11
click at [400, 464] on span "Premium SPA" at bounding box center [437, 473] width 77 height 18
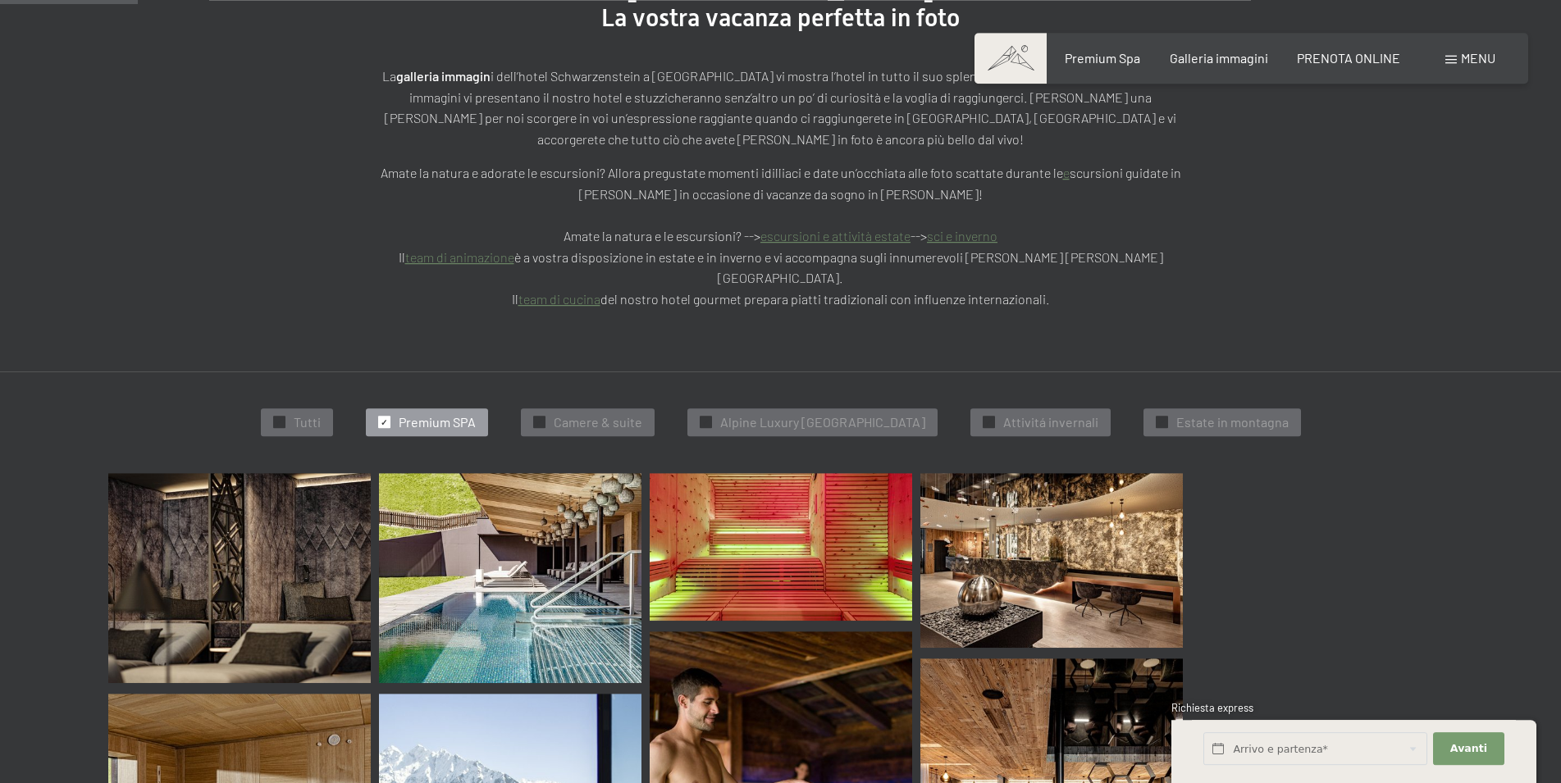
scroll to position [162, 0]
